Goal: Task Accomplishment & Management: Manage account settings

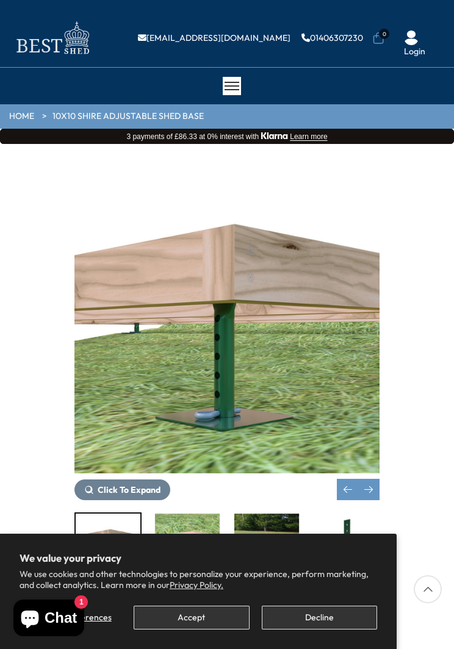
click at [426, 13] on li "Login" at bounding box center [415, 29] width 42 height 54
click at [424, 17] on li "Login" at bounding box center [415, 29] width 42 height 54
click at [431, 24] on li "Login" at bounding box center [415, 29] width 42 height 54
click at [434, 41] on div "Login" at bounding box center [415, 43] width 42 height 25
click at [428, 27] on li "Login" at bounding box center [415, 29] width 42 height 54
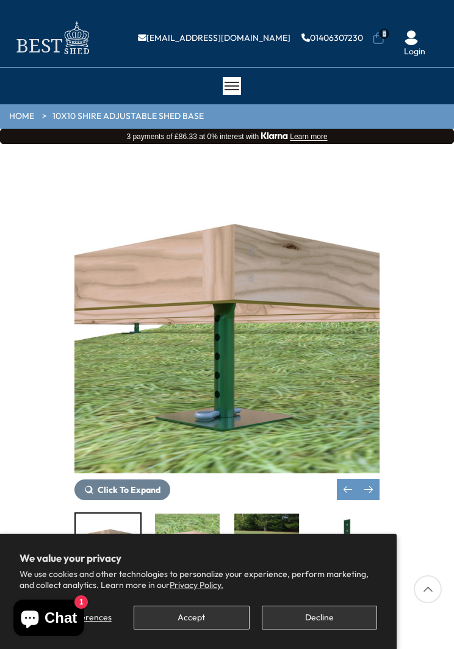
click at [430, 17] on li "Login" at bounding box center [415, 29] width 42 height 54
click at [417, 19] on li "Login" at bounding box center [415, 29] width 42 height 54
click at [424, 20] on li "Login" at bounding box center [415, 29] width 42 height 54
click at [427, 18] on li "Login" at bounding box center [415, 29] width 42 height 54
click at [430, 25] on li "Login" at bounding box center [415, 29] width 42 height 54
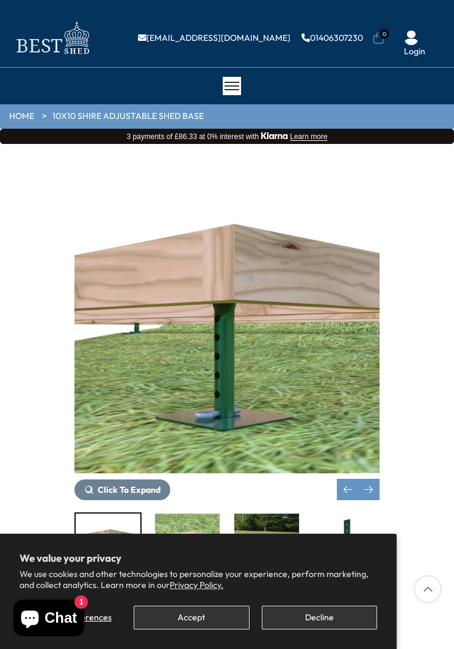
click at [430, 649] on div "10x10 Shire Adjustable Shed Base BASE1010PLC-1AA" at bounding box center [227, 633] width 436 height 35
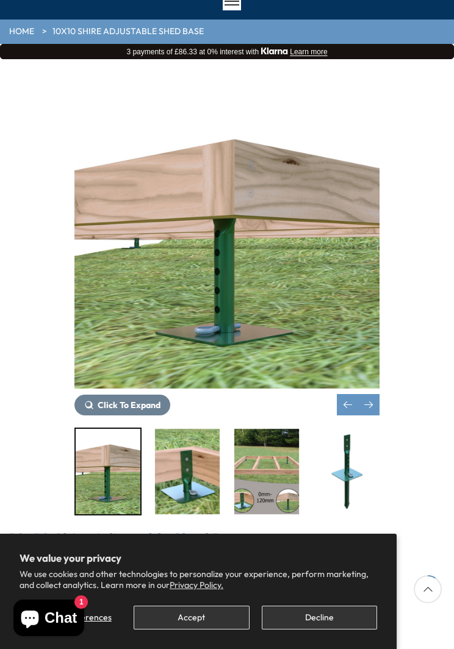
scroll to position [84, 0]
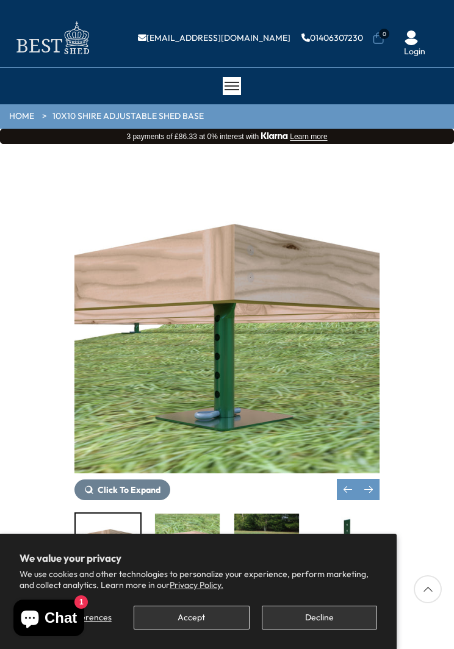
click at [427, 636] on div "10x10 Shire Adjustable Shed Base BASE1010PLC-1AA" at bounding box center [227, 633] width 436 height 35
